Goal: Information Seeking & Learning: Check status

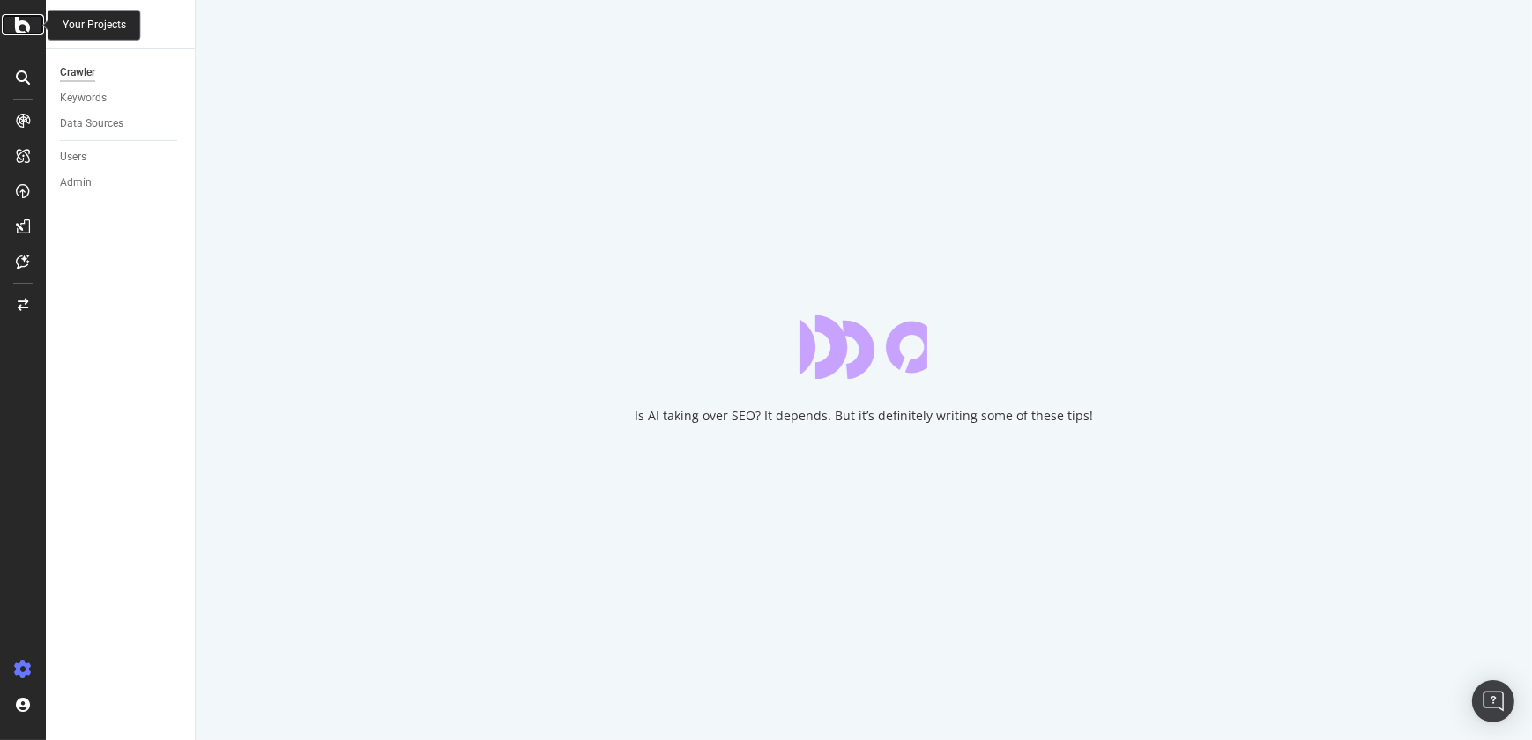
click at [27, 26] on icon at bounding box center [23, 24] width 16 height 21
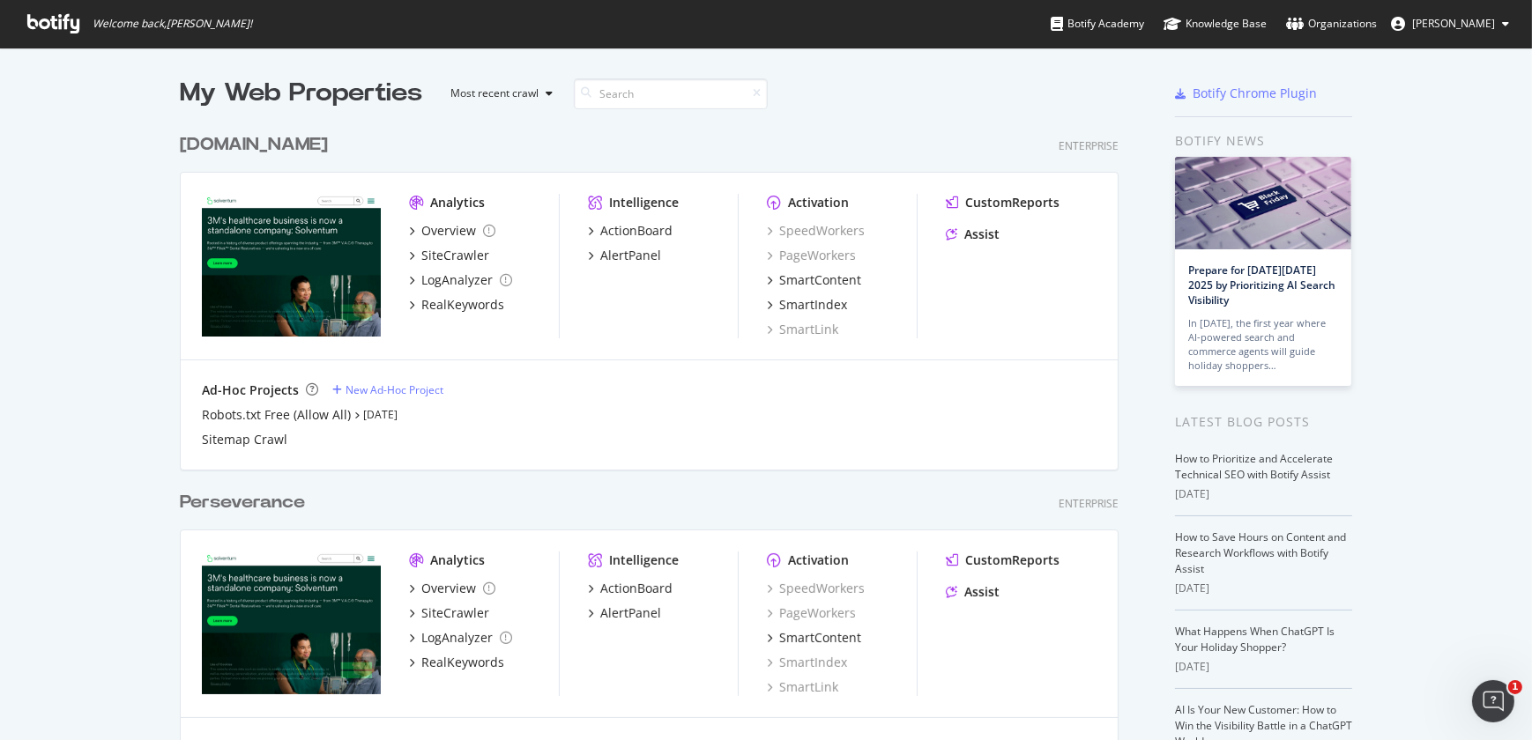
scroll to position [647, 0]
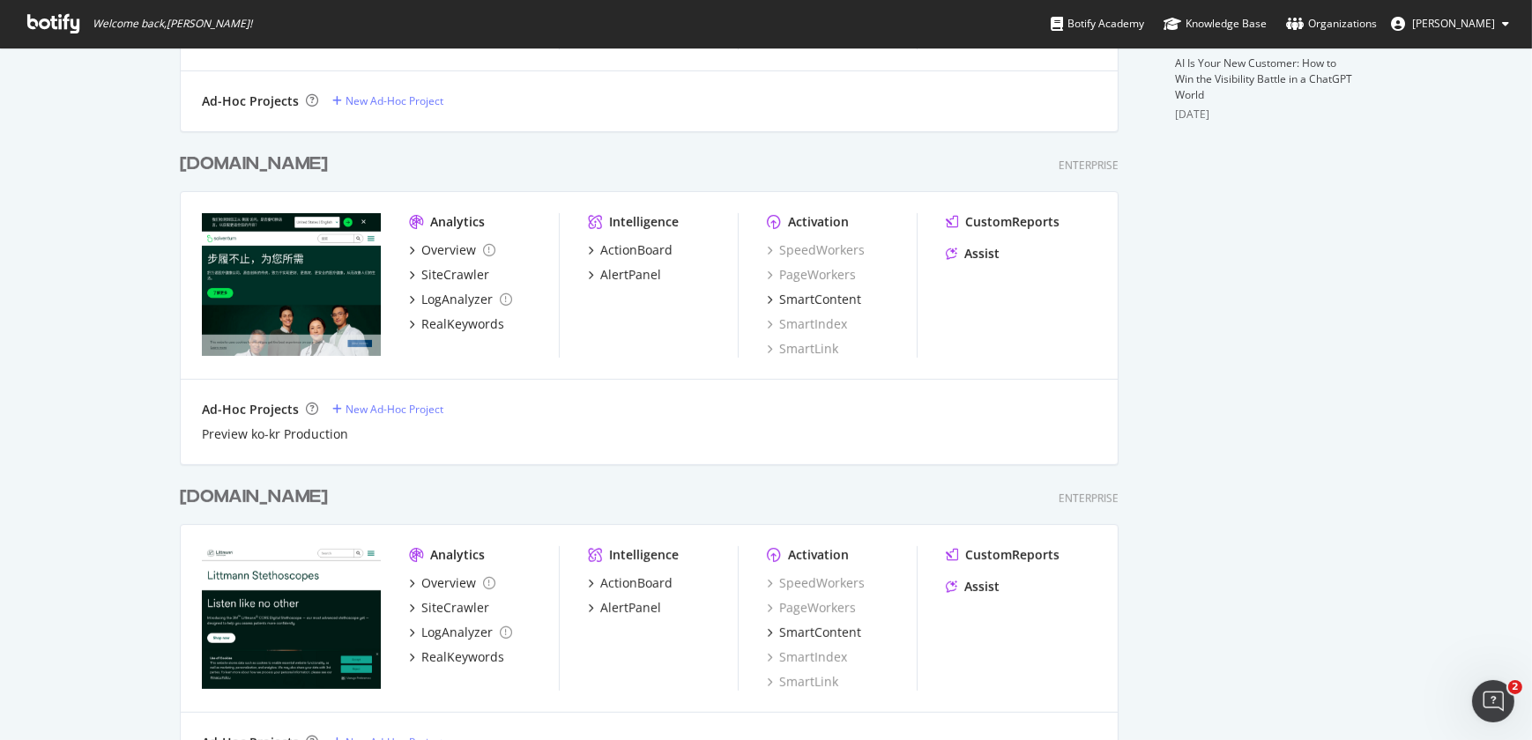
click at [268, 495] on div "[DOMAIN_NAME]" at bounding box center [254, 498] width 148 height 26
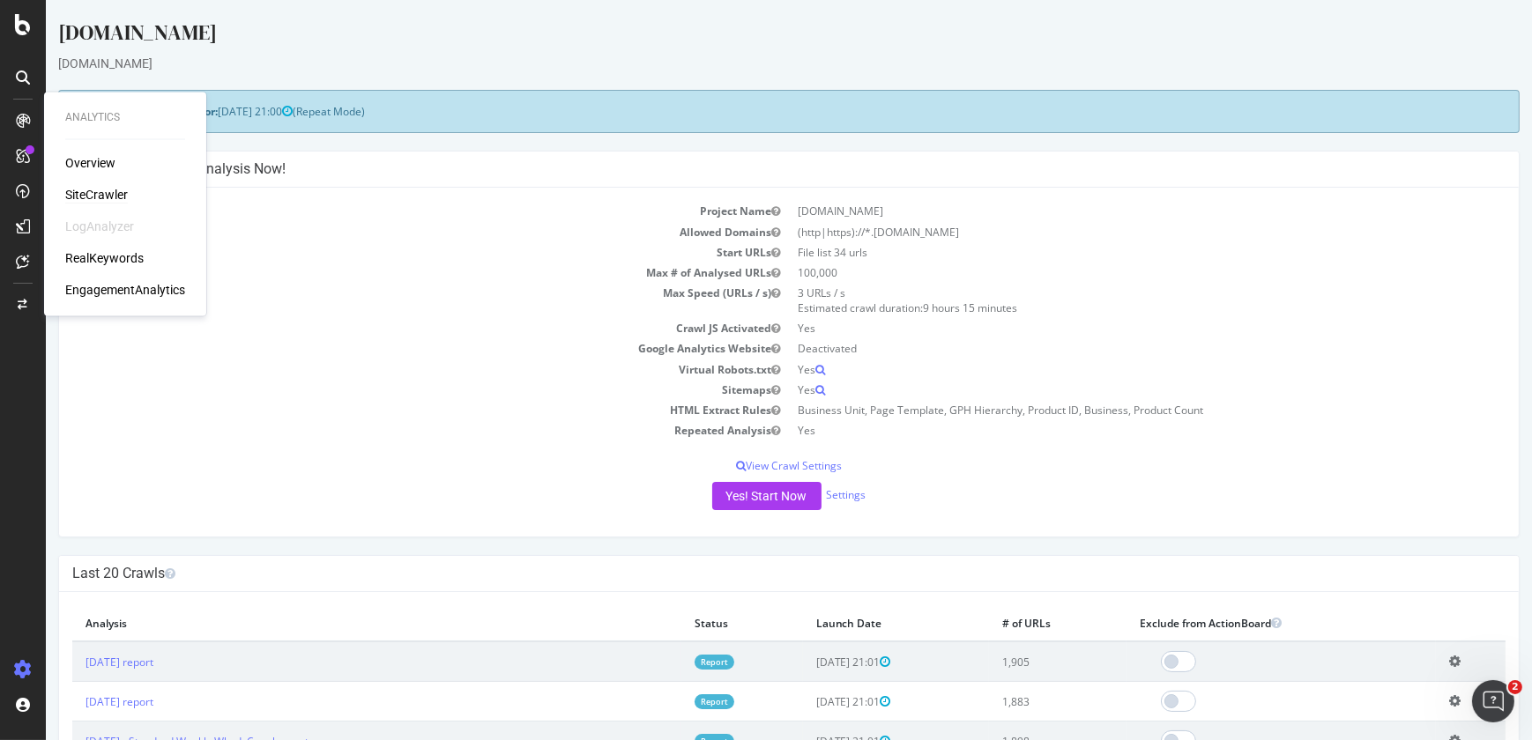
click at [97, 197] on div "SiteCrawler" at bounding box center [96, 195] width 63 height 18
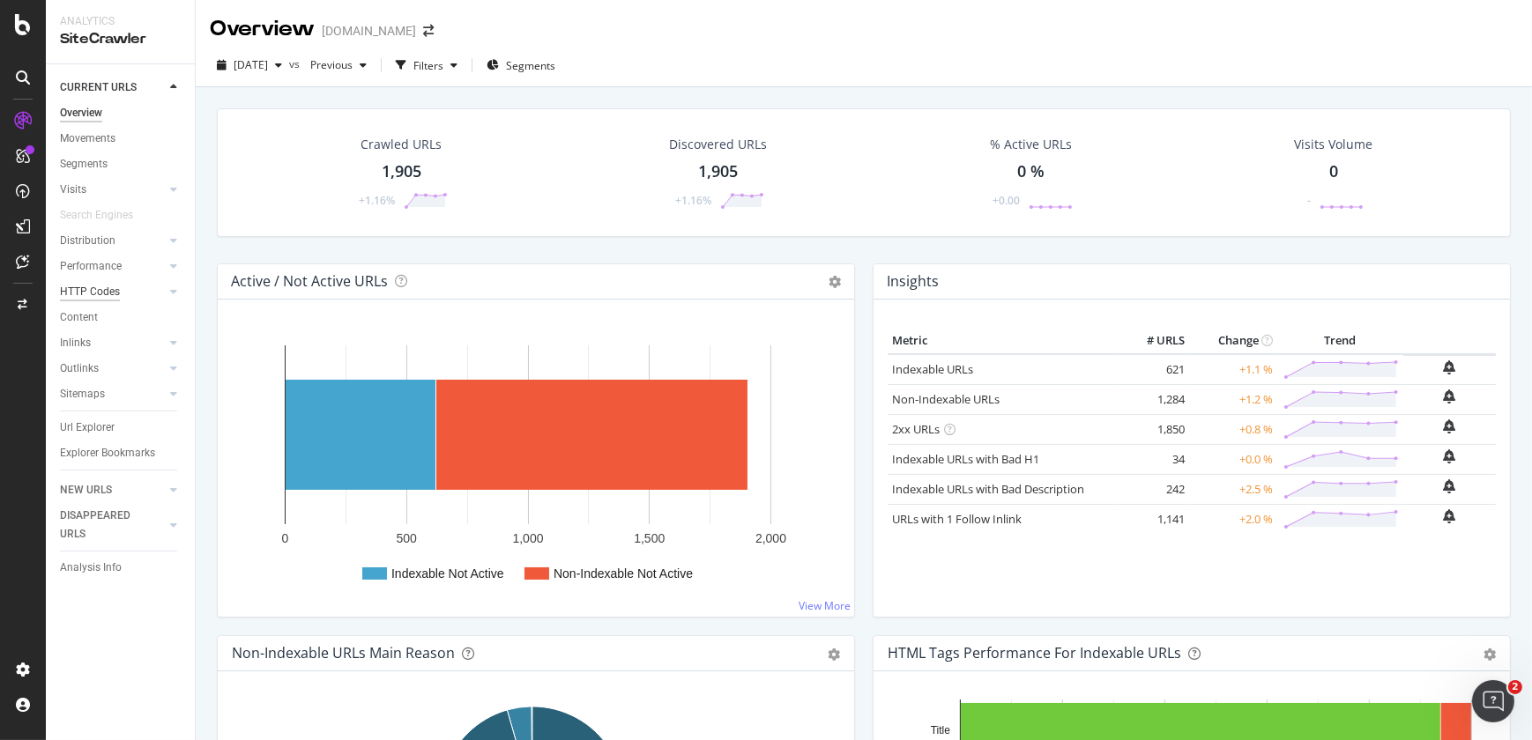
click at [100, 285] on div "HTTP Codes" at bounding box center [90, 292] width 60 height 19
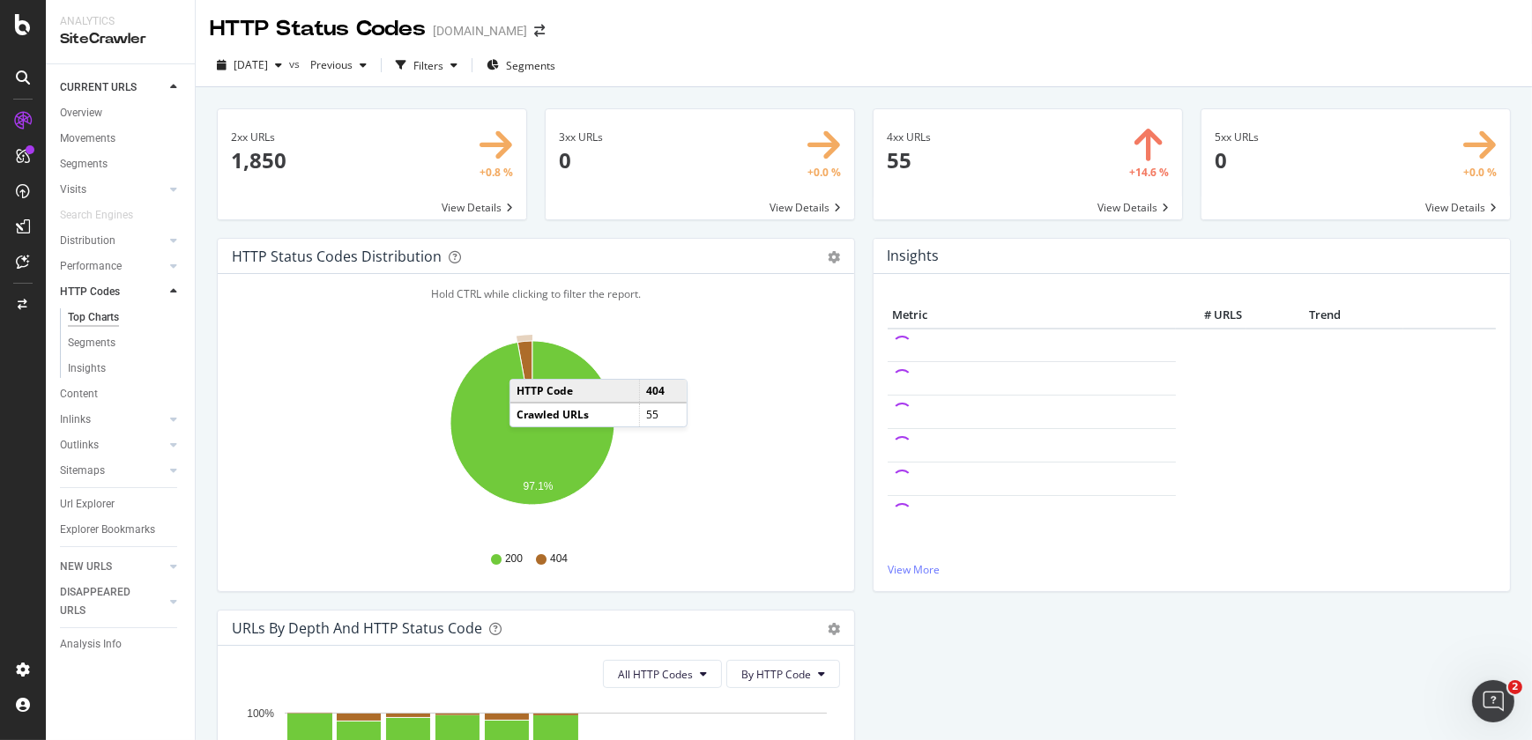
click at [527, 361] on icon "A chart." at bounding box center [524, 382] width 15 height 82
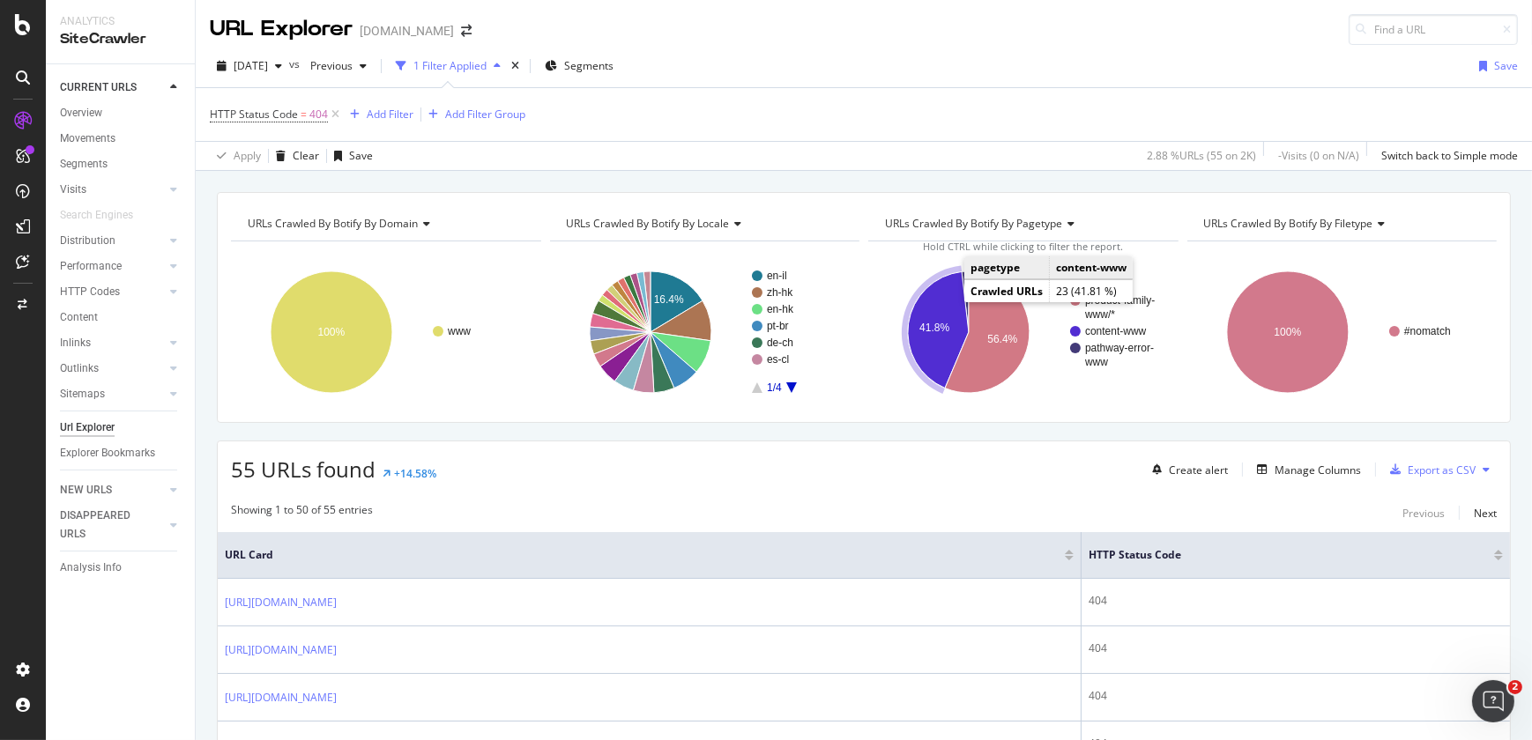
click at [928, 317] on icon "A chart." at bounding box center [938, 329] width 61 height 116
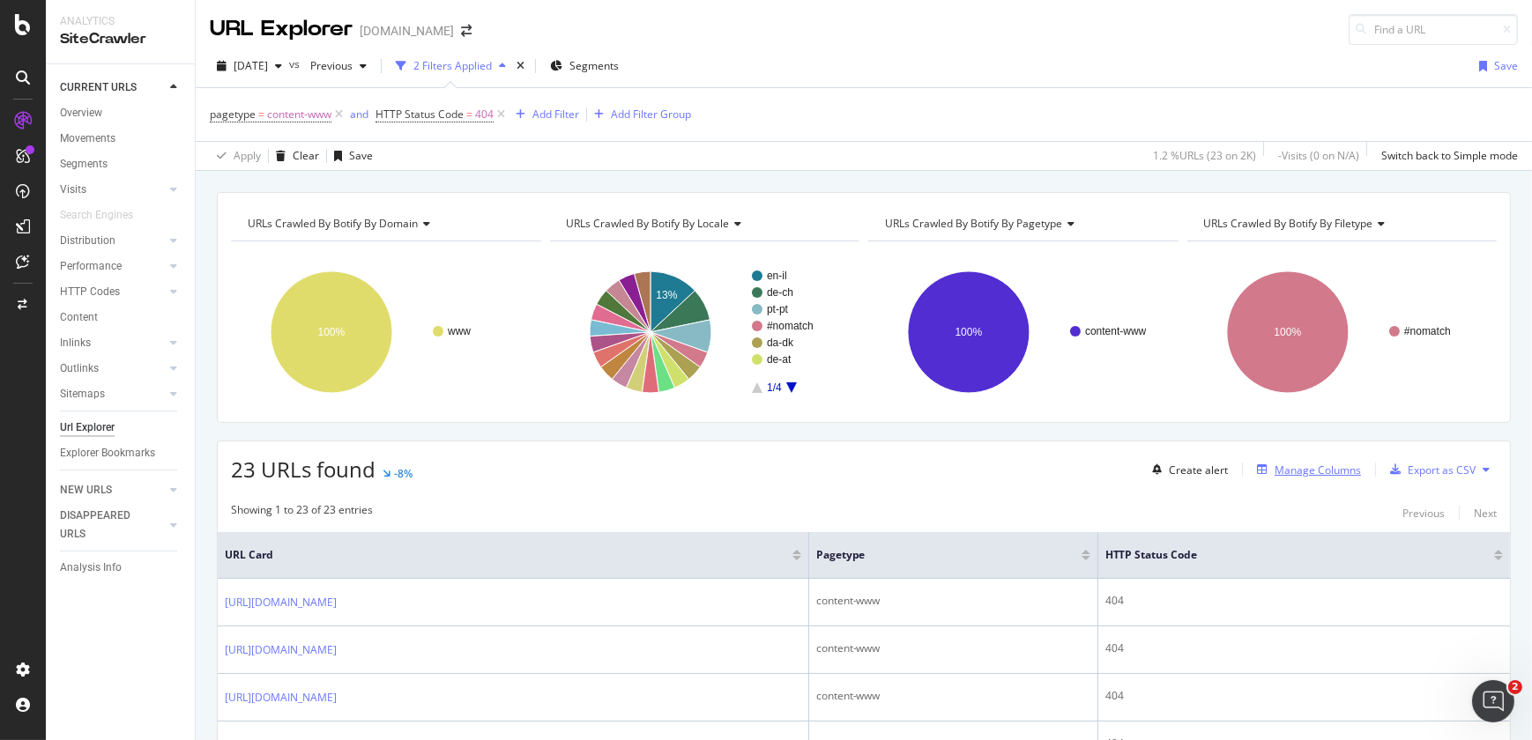
click at [1293, 463] on div "Manage Columns" at bounding box center [1318, 470] width 86 height 15
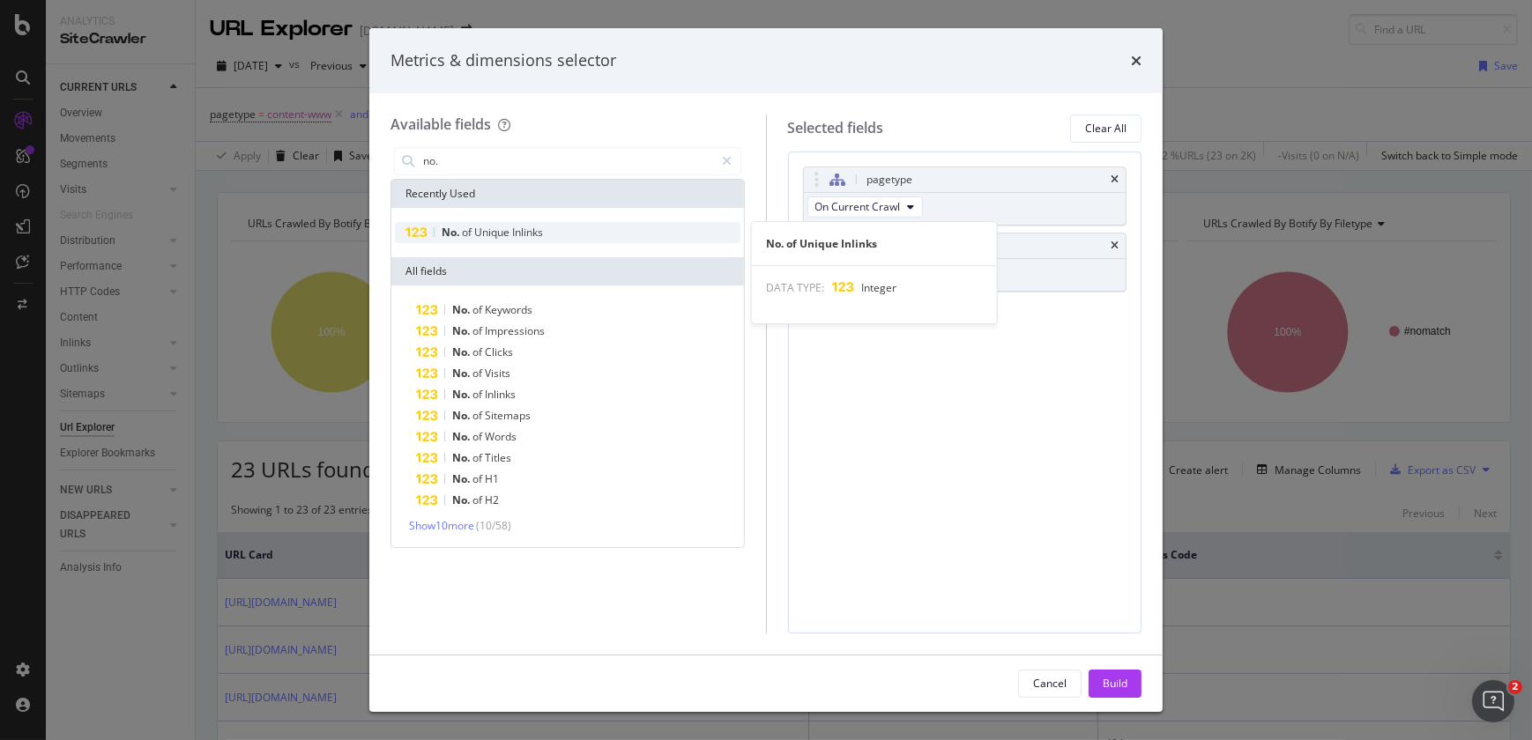
click at [474, 239] on div "No. of Unique Inlinks" at bounding box center [568, 232] width 346 height 21
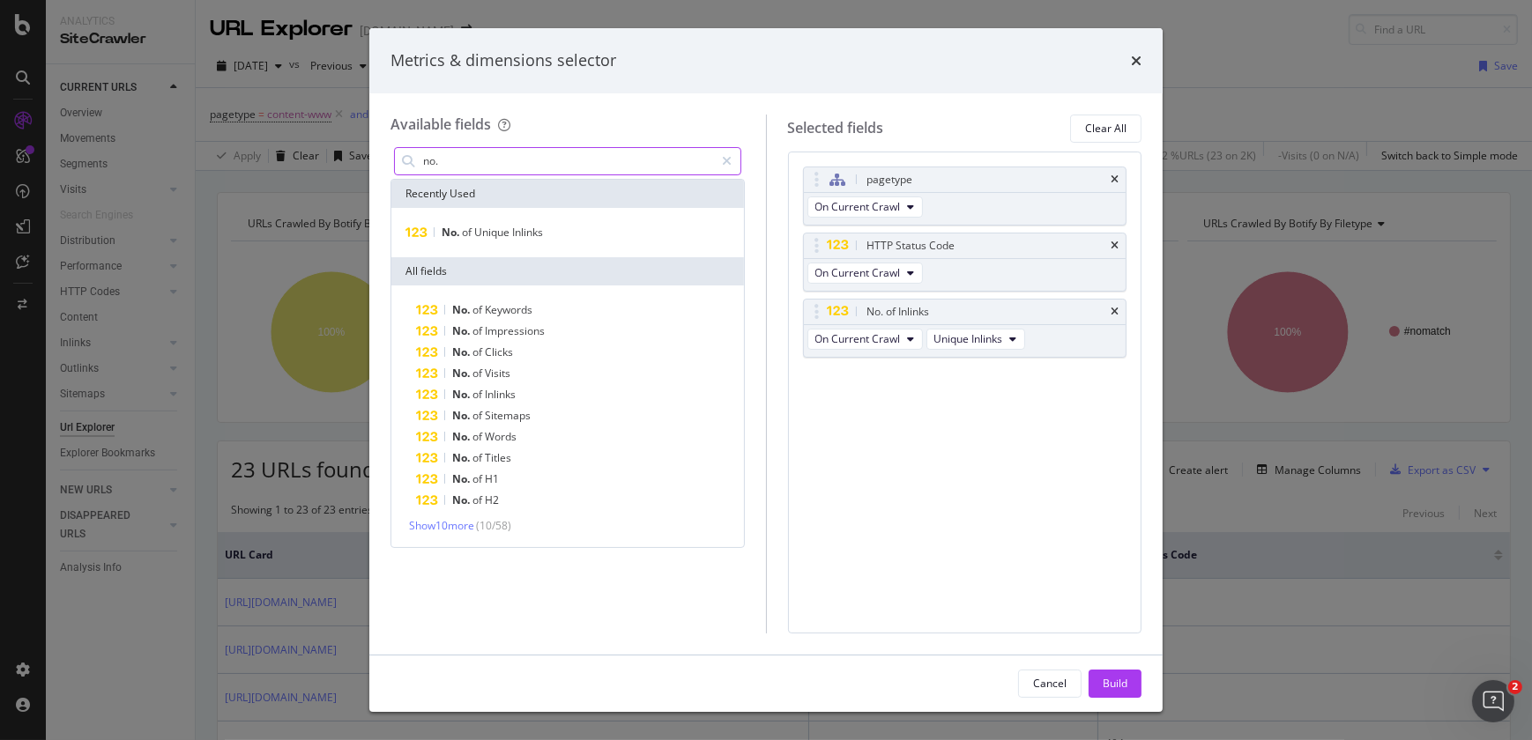
click at [495, 160] on input "no." at bounding box center [568, 161] width 294 height 26
type input "a"
click at [495, 160] on input "a" at bounding box center [568, 161] width 294 height 26
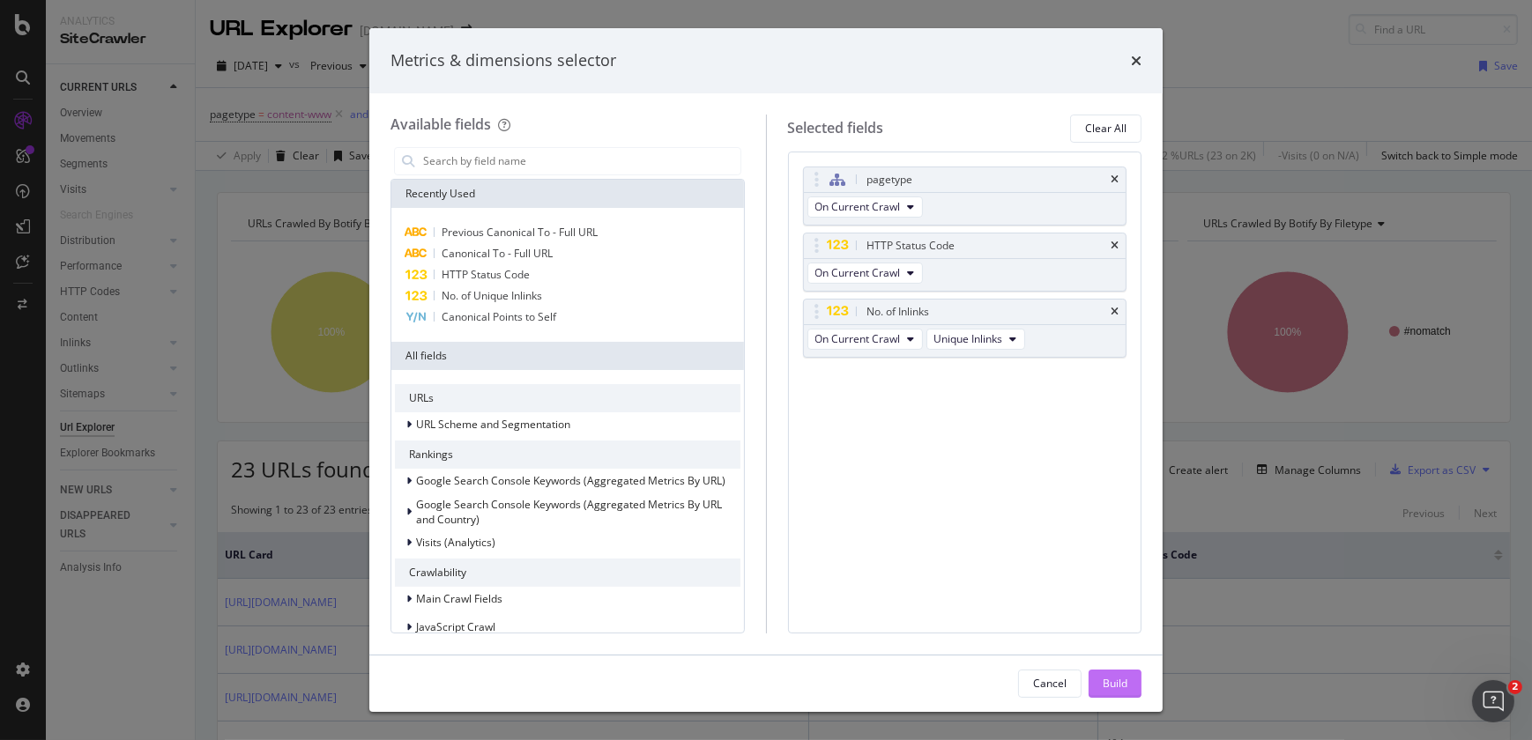
click at [1100, 688] on button "Build" at bounding box center [1115, 684] width 53 height 28
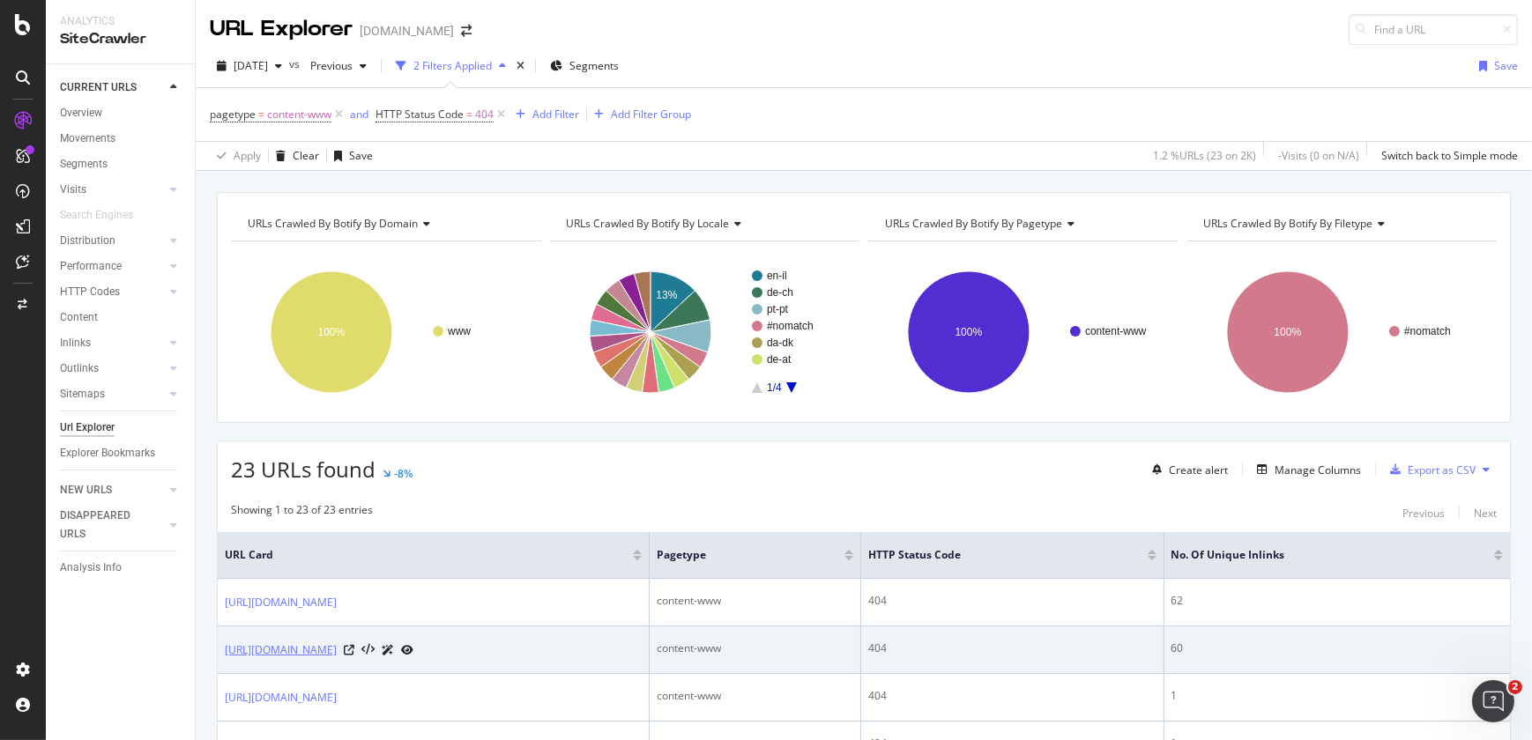
click at [337, 655] on link "[URL][DOMAIN_NAME]" at bounding box center [281, 651] width 112 height 18
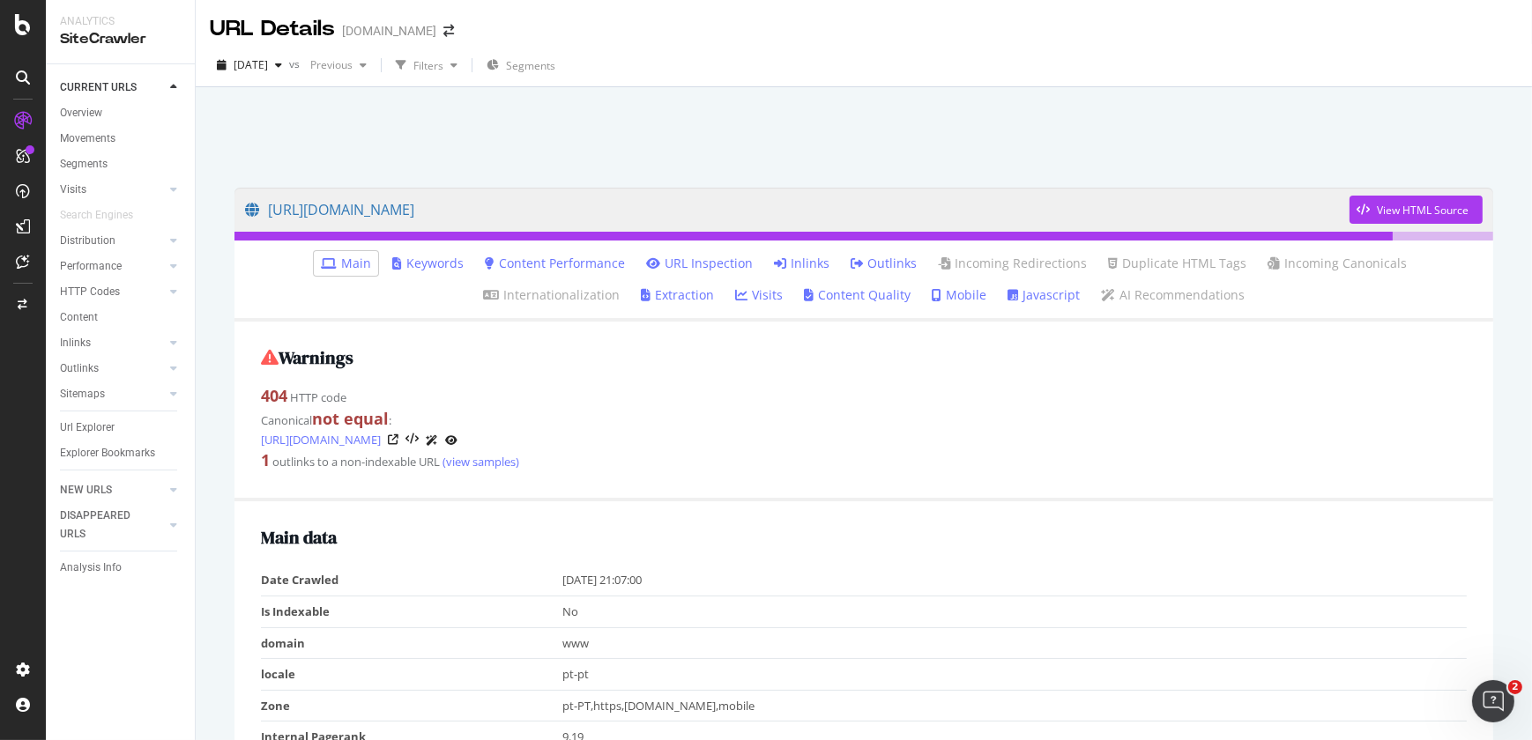
click at [774, 262] on link "Inlinks" at bounding box center [802, 264] width 56 height 18
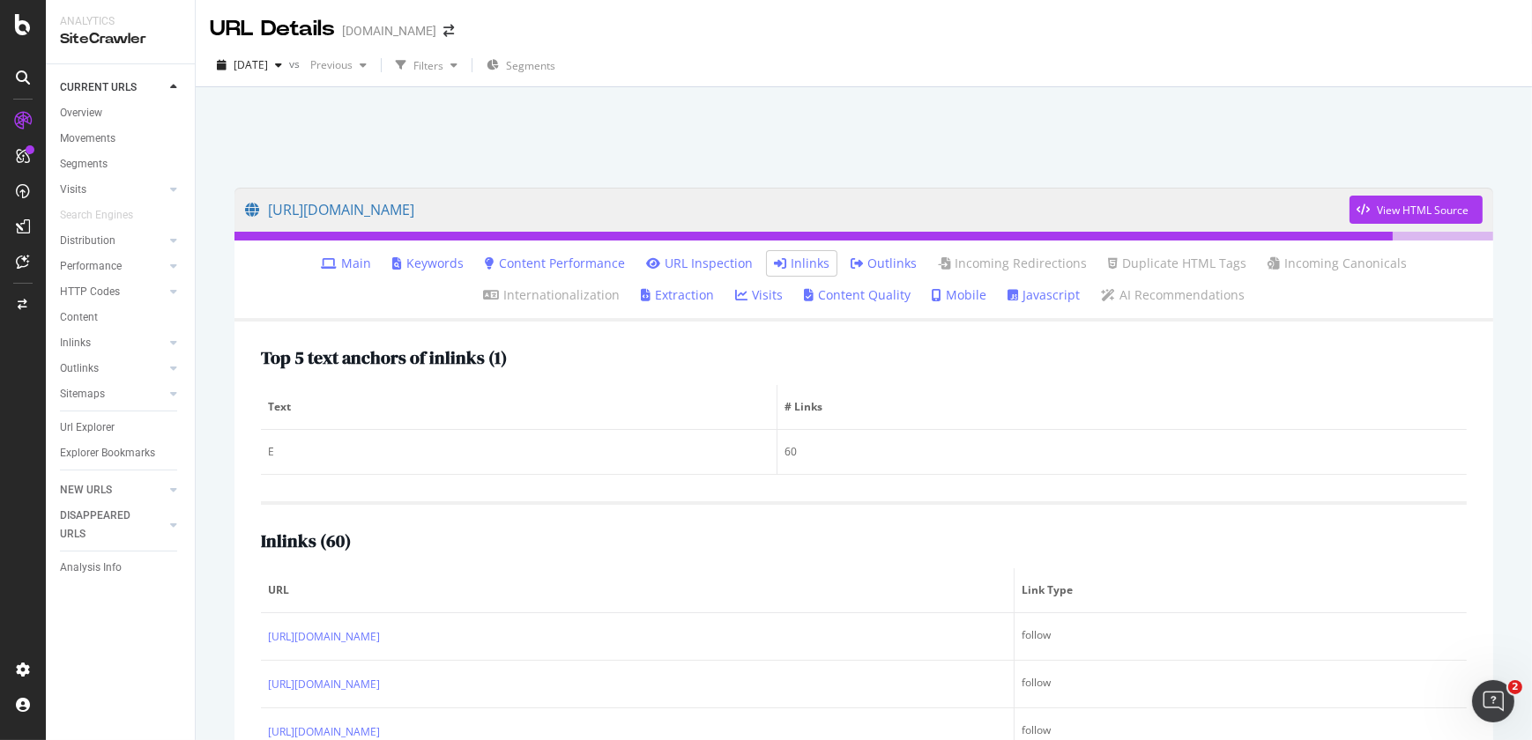
scroll to position [312, 0]
